Goal: Information Seeking & Learning: Learn about a topic

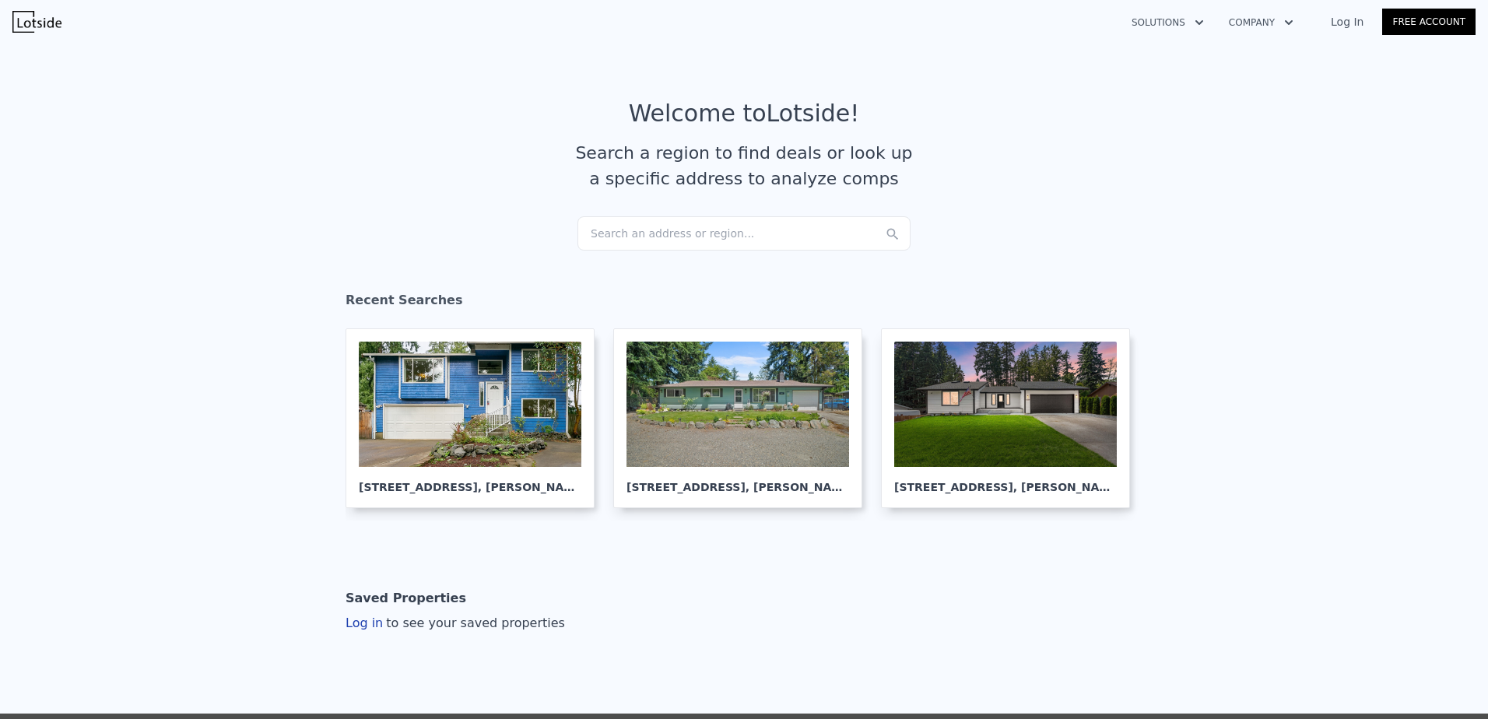
click at [657, 244] on div "Search an address or region..." at bounding box center [743, 233] width 333 height 34
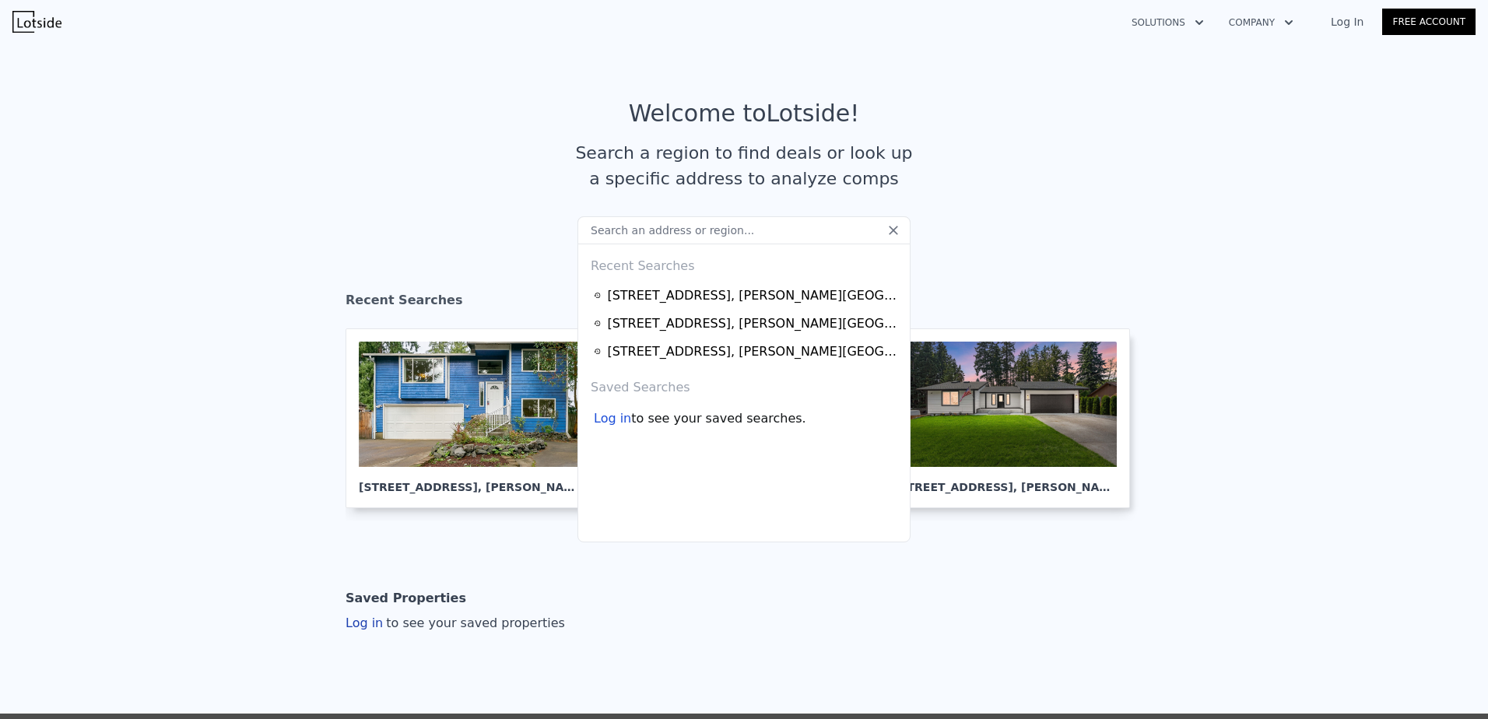
click at [636, 226] on input "text" at bounding box center [743, 230] width 333 height 28
click at [640, 230] on input "text" at bounding box center [743, 230] width 333 height 28
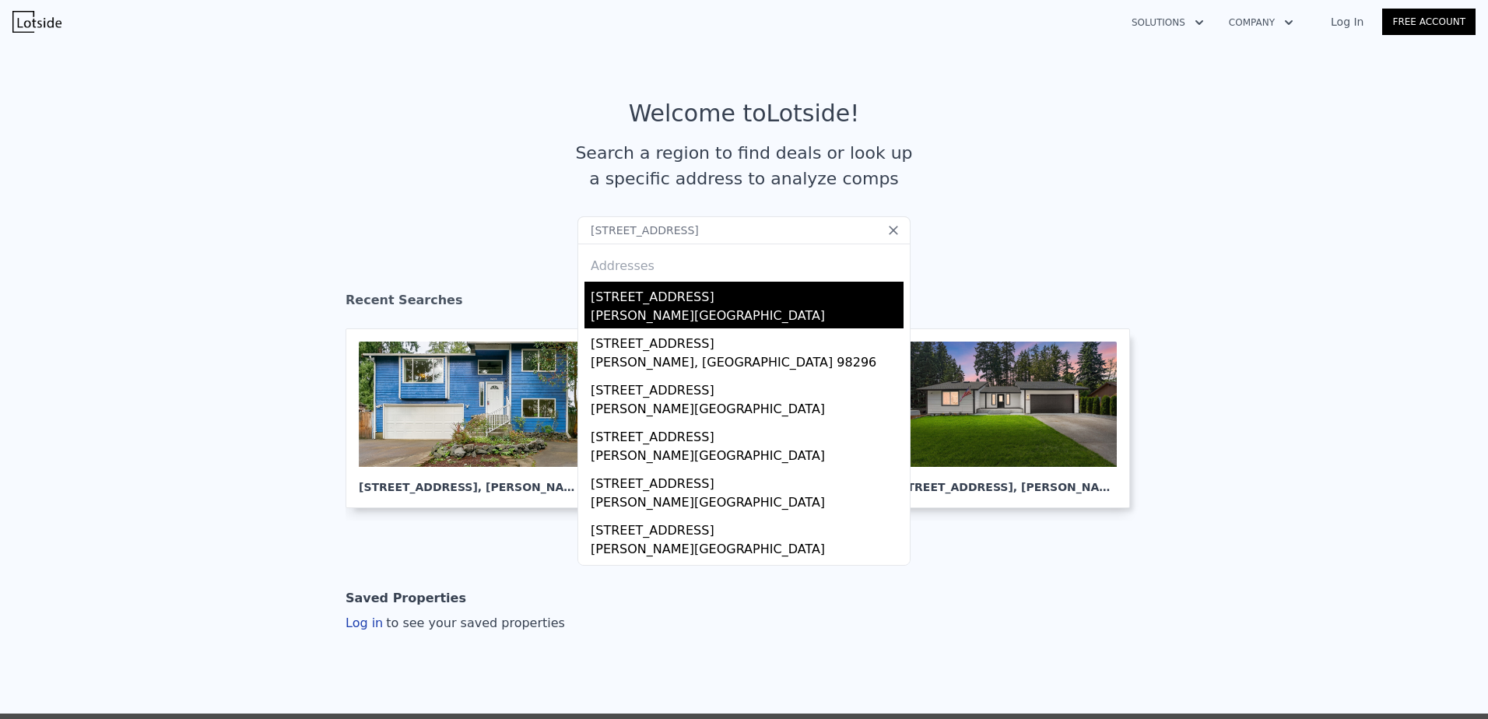
type input "[STREET_ADDRESS]"
click at [729, 293] on div "[STREET_ADDRESS]" at bounding box center [747, 294] width 313 height 25
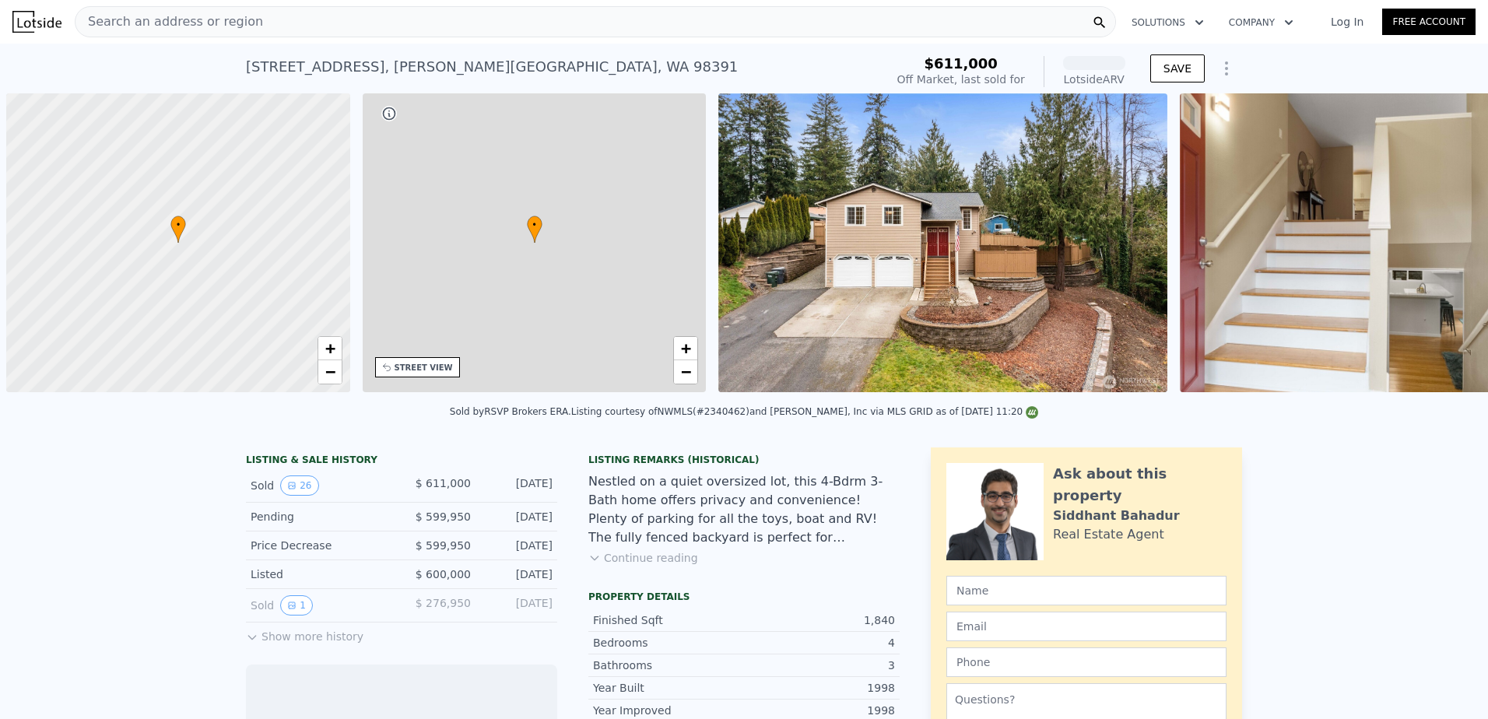
scroll to position [0, 6]
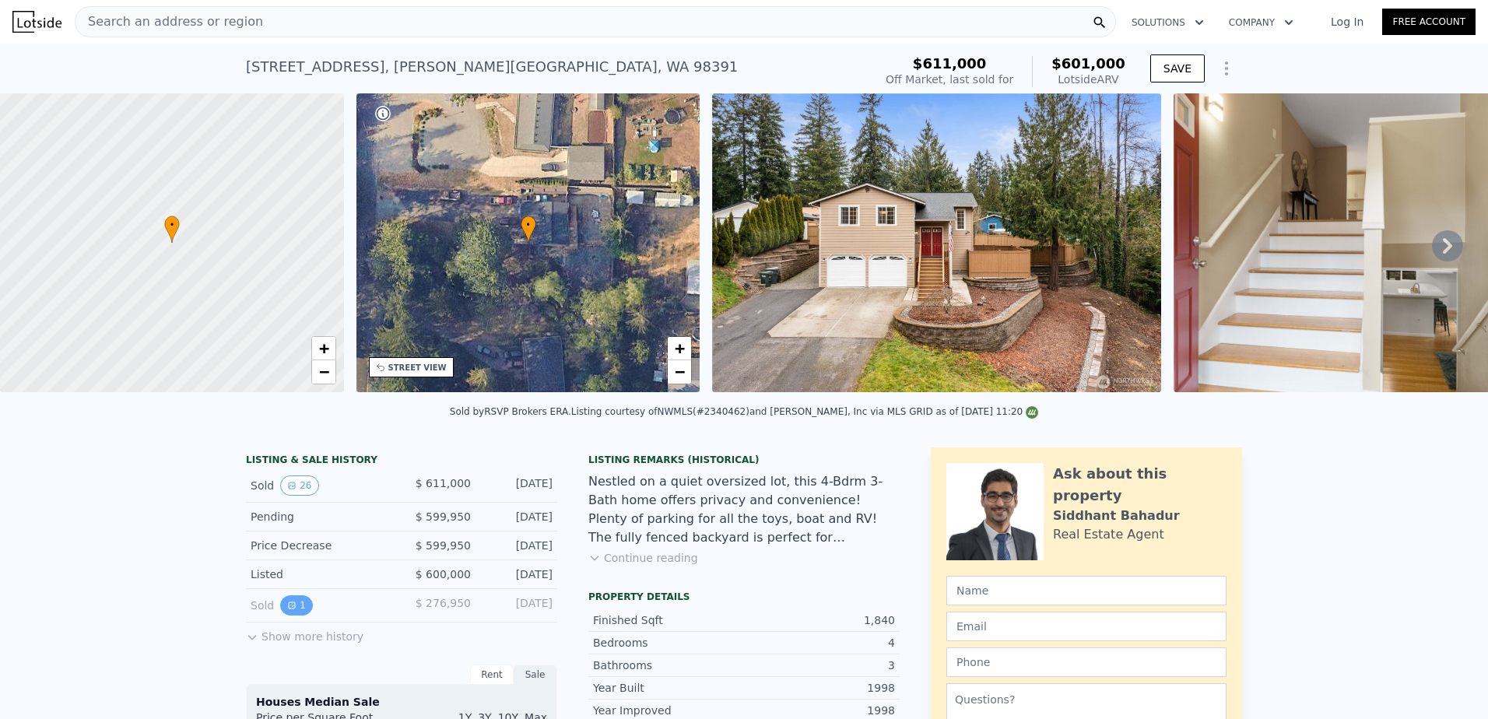
click at [280, 615] on button "1" at bounding box center [296, 605] width 33 height 20
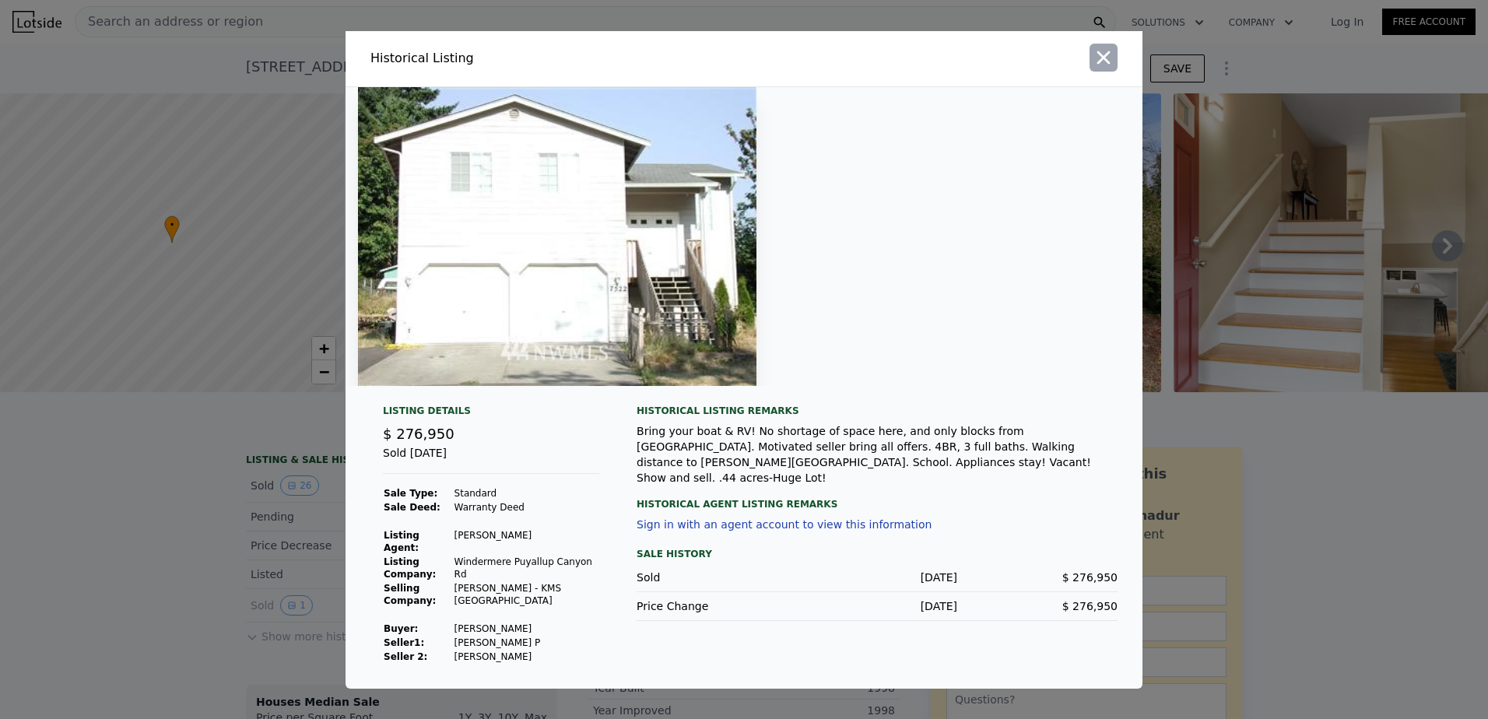
click at [1103, 64] on icon "button" at bounding box center [1103, 57] width 13 height 13
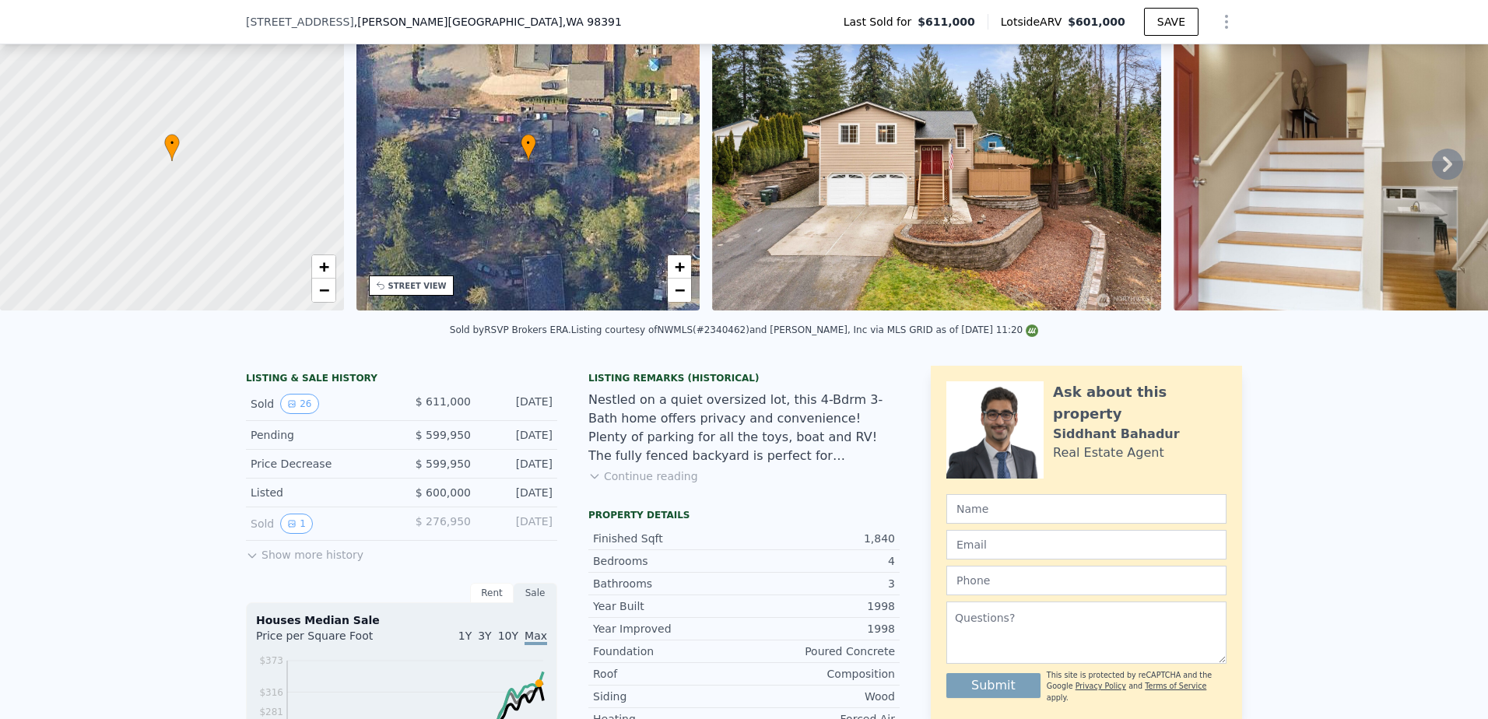
scroll to position [92, 0]
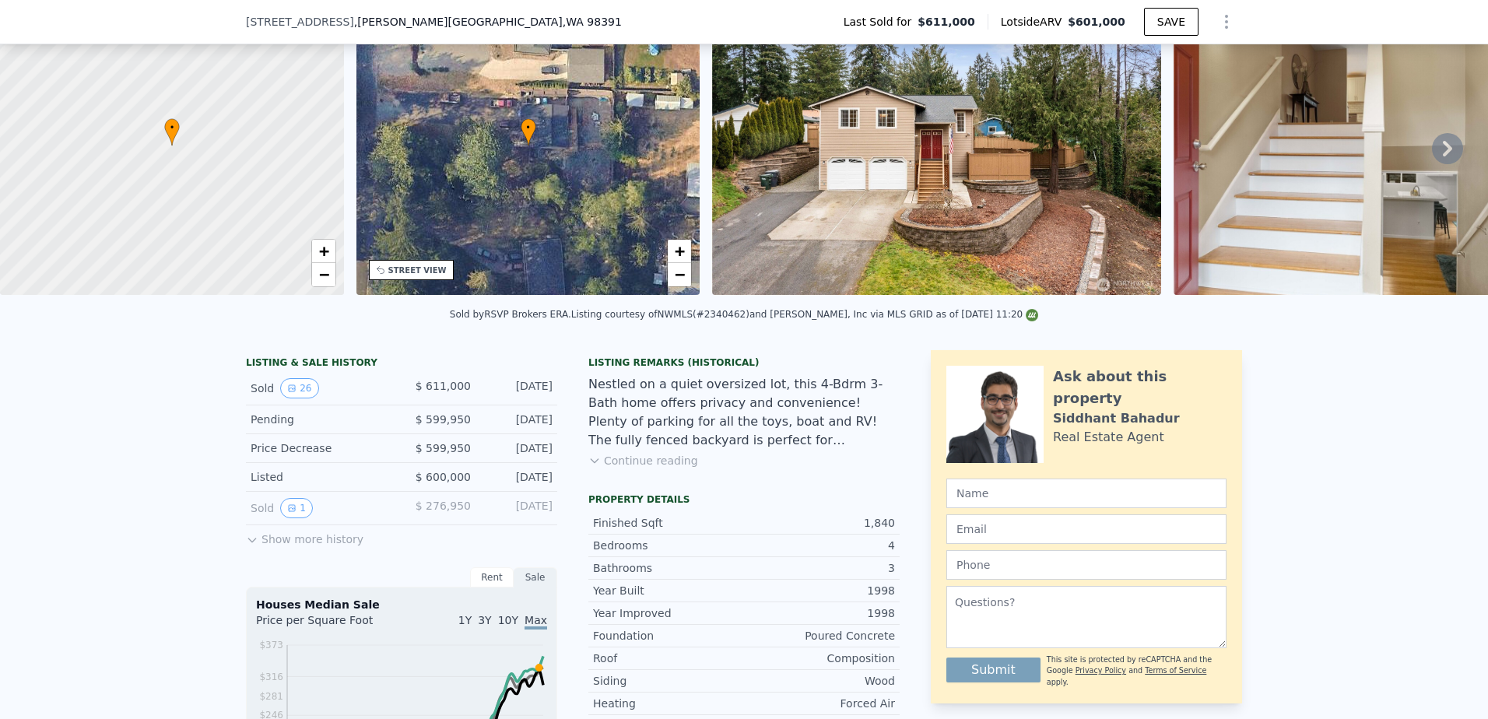
click at [307, 547] on button "Show more history" at bounding box center [304, 536] width 117 height 22
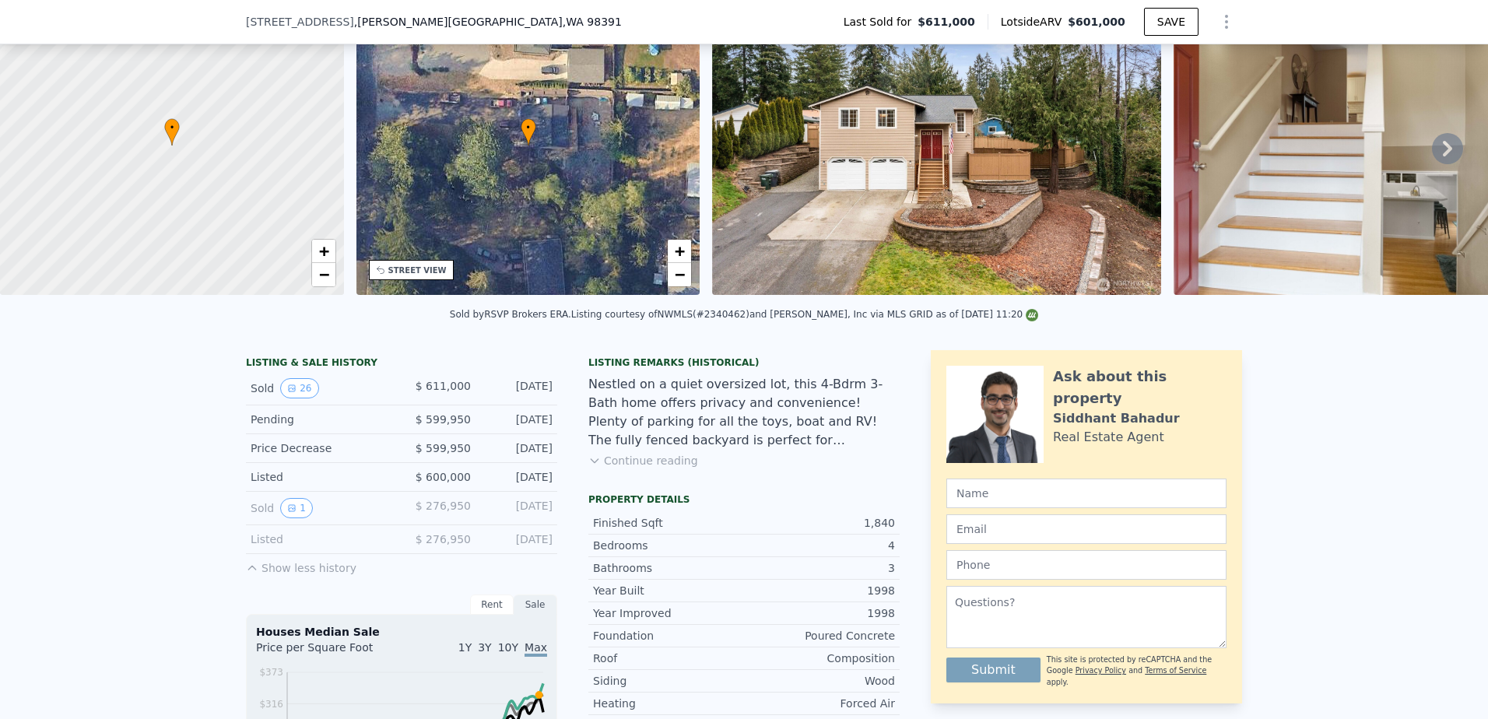
click at [288, 547] on div "Listed" at bounding box center [320, 539] width 139 height 16
click at [256, 485] on div "Listed" at bounding box center [320, 477] width 139 height 16
drag, startPoint x: 282, startPoint y: 421, endPoint x: 282, endPoint y: 397, distance: 24.1
click at [281, 421] on div "Pending $ 599,950 [DATE]" at bounding box center [401, 419] width 311 height 29
click at [286, 388] on div "Sold 26 $ 611,000 [DATE]" at bounding box center [401, 388] width 311 height 33
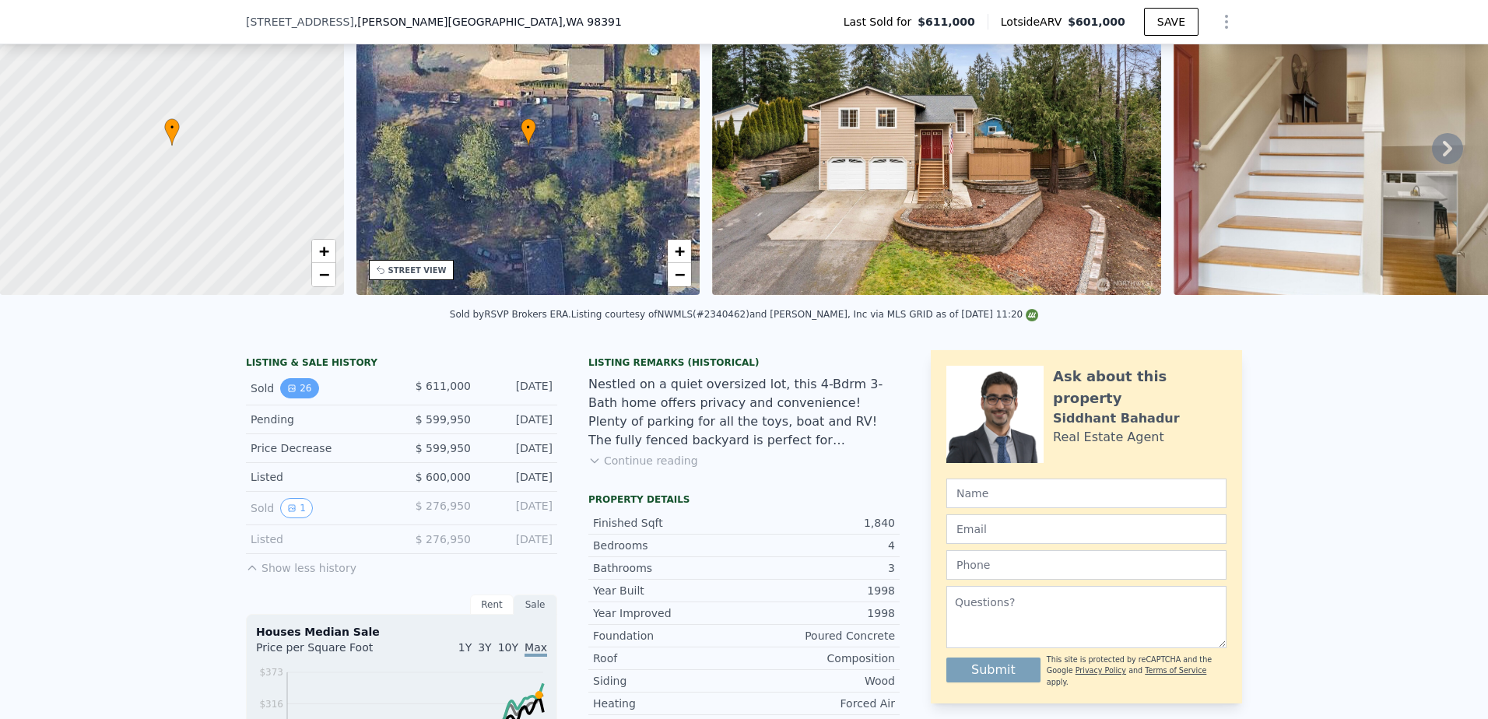
click at [287, 393] on icon "View historical data" at bounding box center [291, 388] width 9 height 9
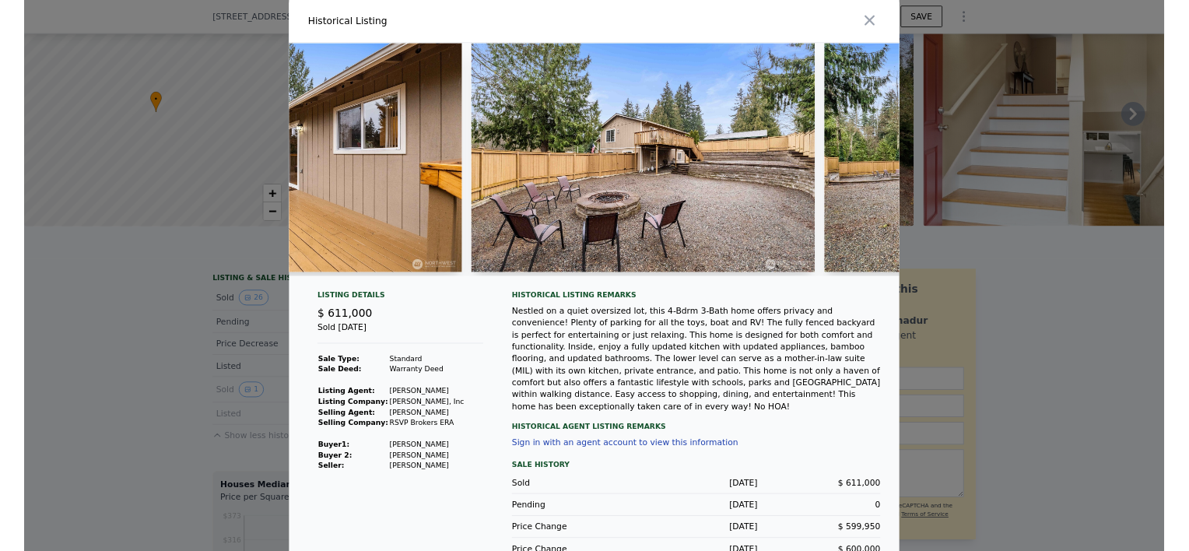
scroll to position [0, 8209]
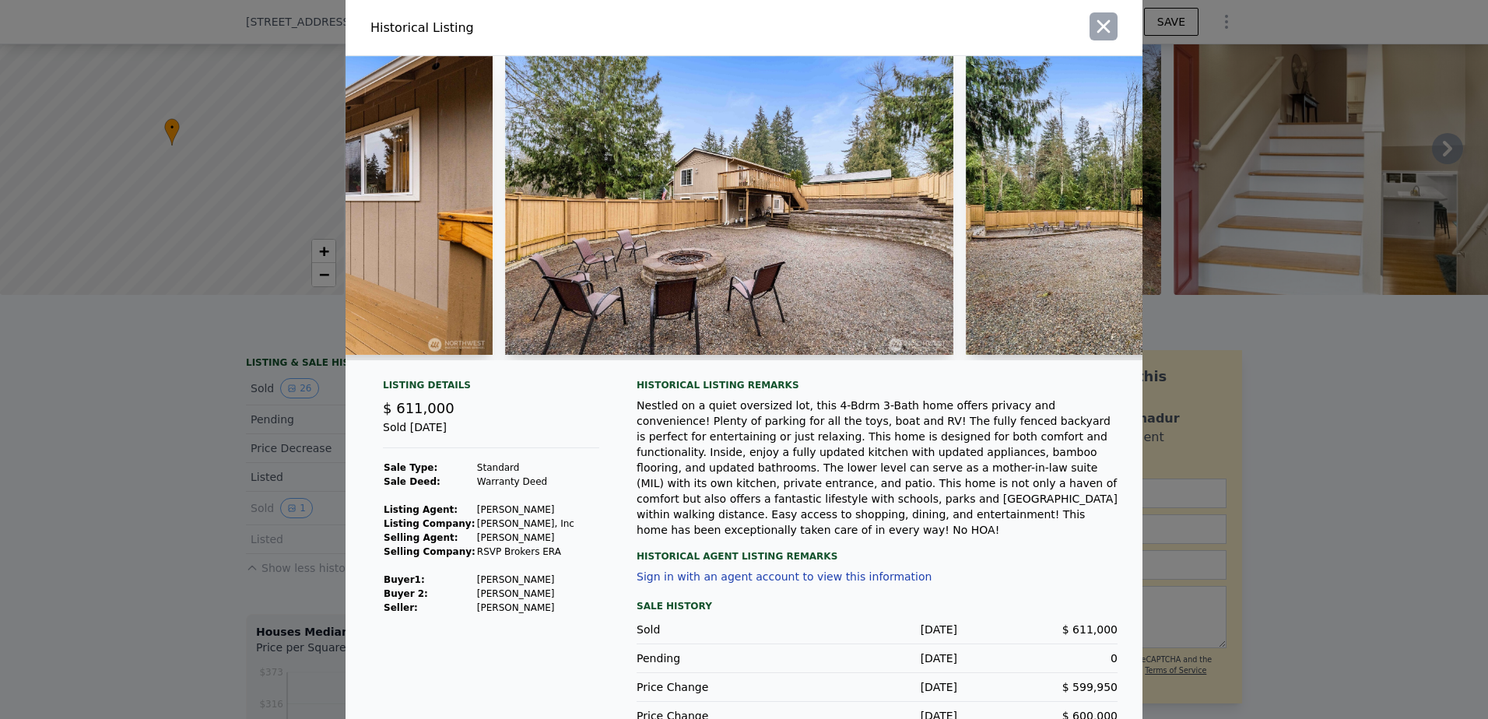
click at [1098, 16] on icon "button" at bounding box center [1103, 27] width 22 height 22
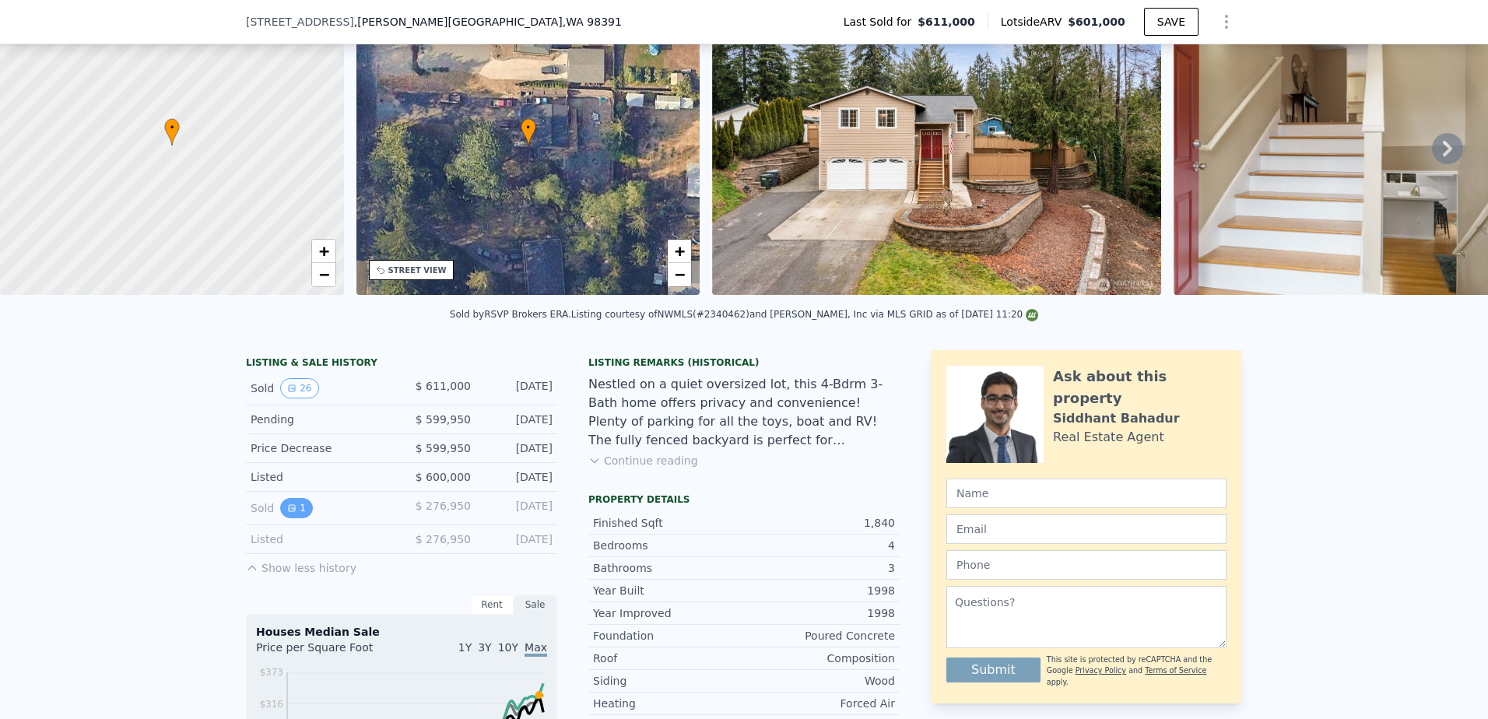
click at [292, 518] on button "1" at bounding box center [296, 508] width 33 height 20
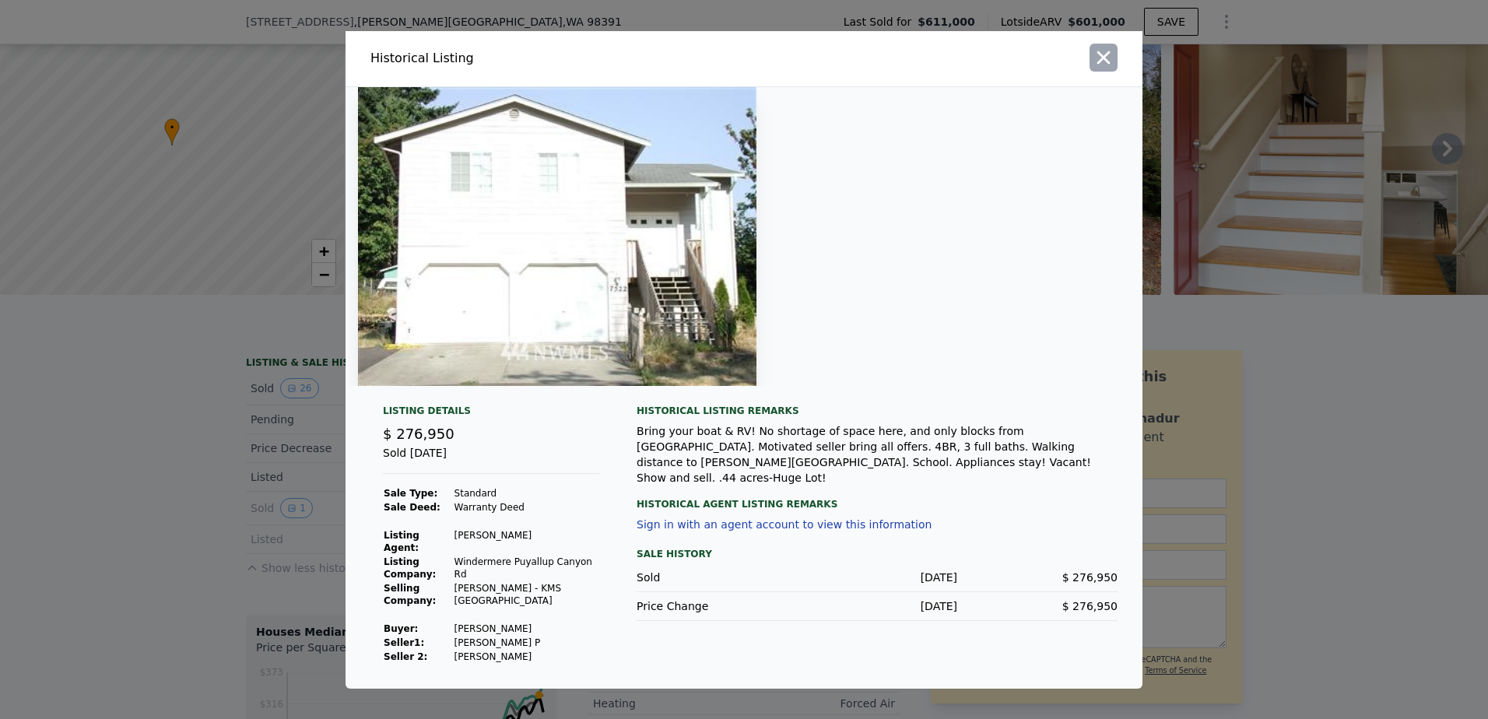
click at [1106, 56] on icon "button" at bounding box center [1103, 58] width 22 height 22
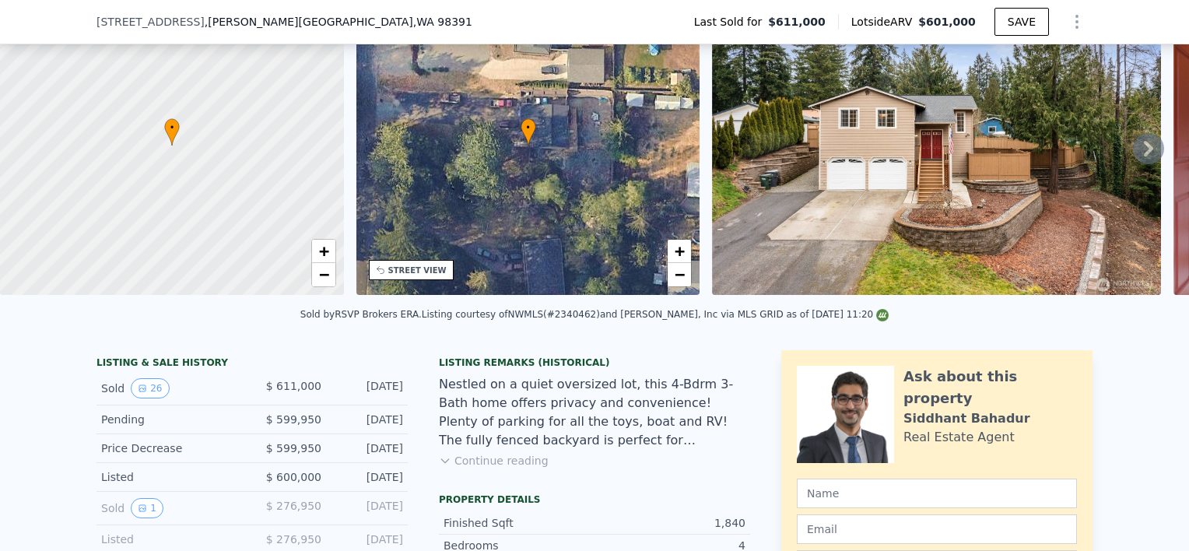
scroll to position [0, 6]
